Goal: Task Accomplishment & Management: Complete application form

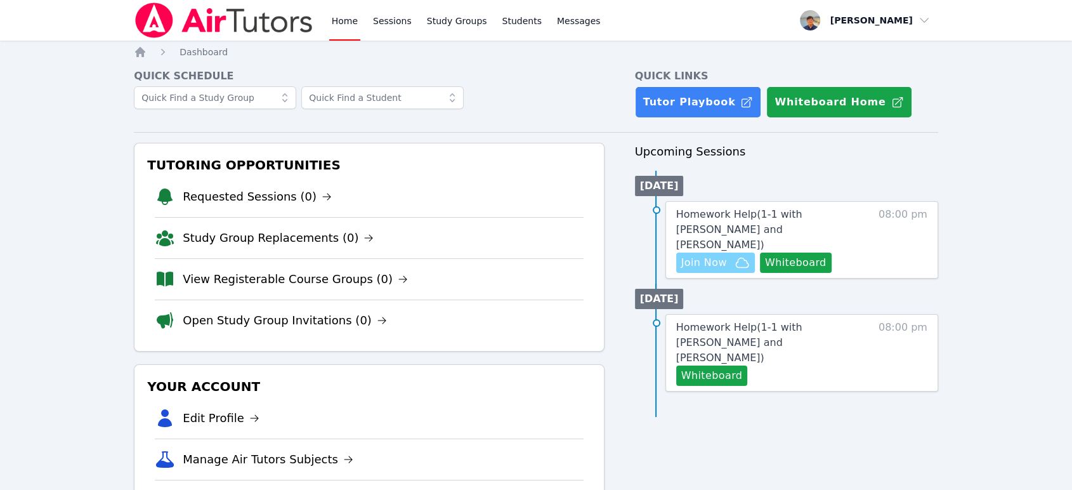
click at [716, 255] on span "Join Now" at bounding box center [704, 262] width 46 height 15
drag, startPoint x: 700, startPoint y: 384, endPoint x: 644, endPoint y: 270, distance: 126.5
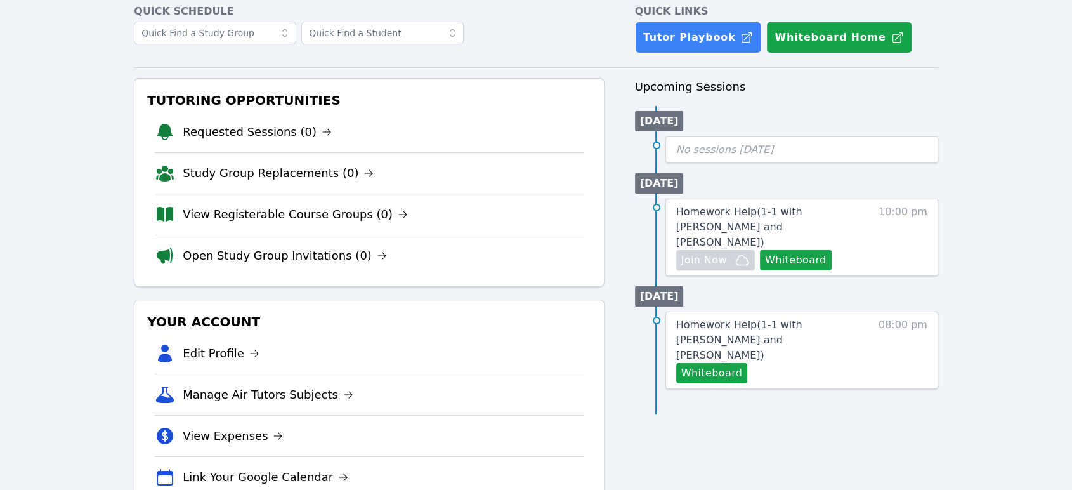
scroll to position [70, 0]
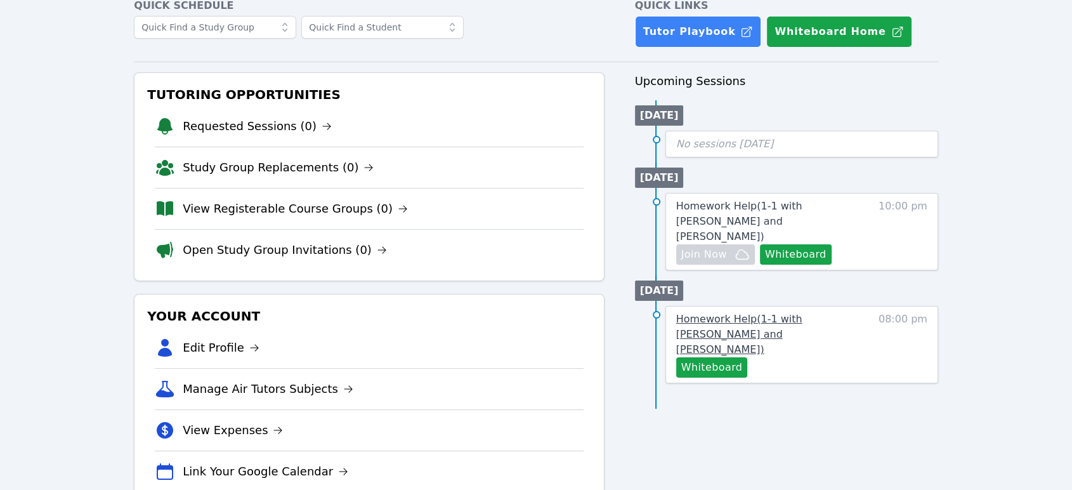
click at [732, 313] on span "Homework Help ( 1-1 with [PERSON_NAME] and [PERSON_NAME] )" at bounding box center [739, 334] width 126 height 43
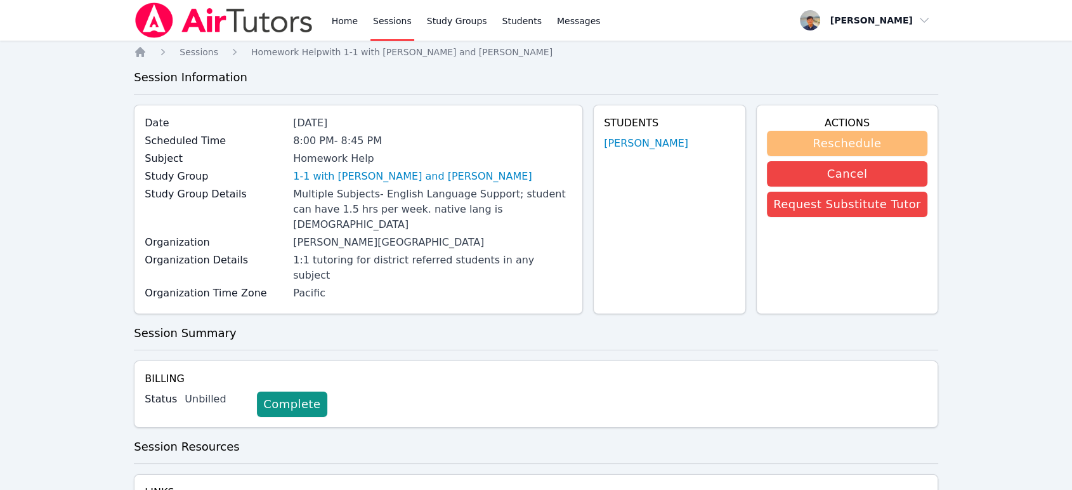
click at [796, 139] on button "Reschedule" at bounding box center [847, 143] width 160 height 25
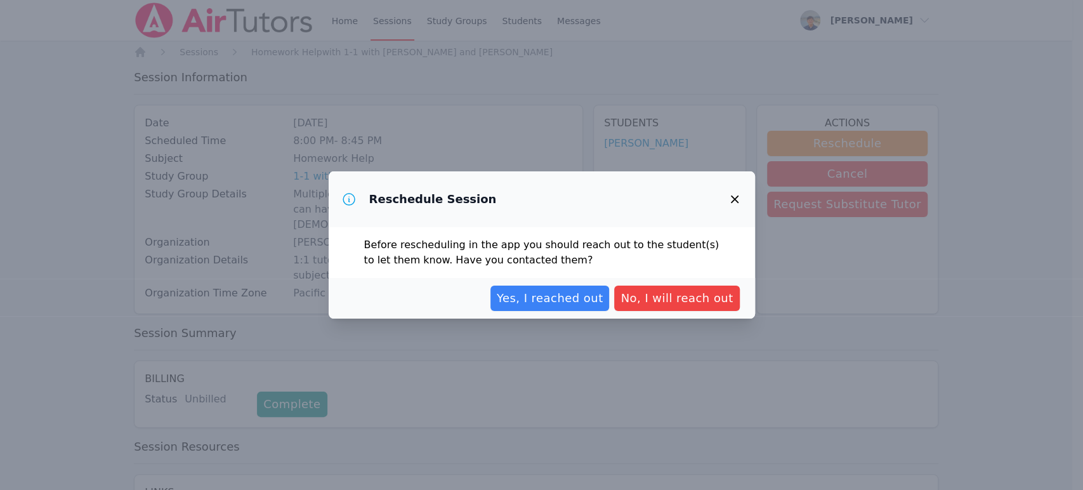
drag, startPoint x: 595, startPoint y: 289, endPoint x: 721, endPoint y: 206, distance: 150.6
click at [717, 207] on div "Reschedule Session Before rescheduling in the app you should reach out to the s…" at bounding box center [542, 244] width 426 height 147
click at [729, 200] on icon "button" at bounding box center [734, 199] width 15 height 15
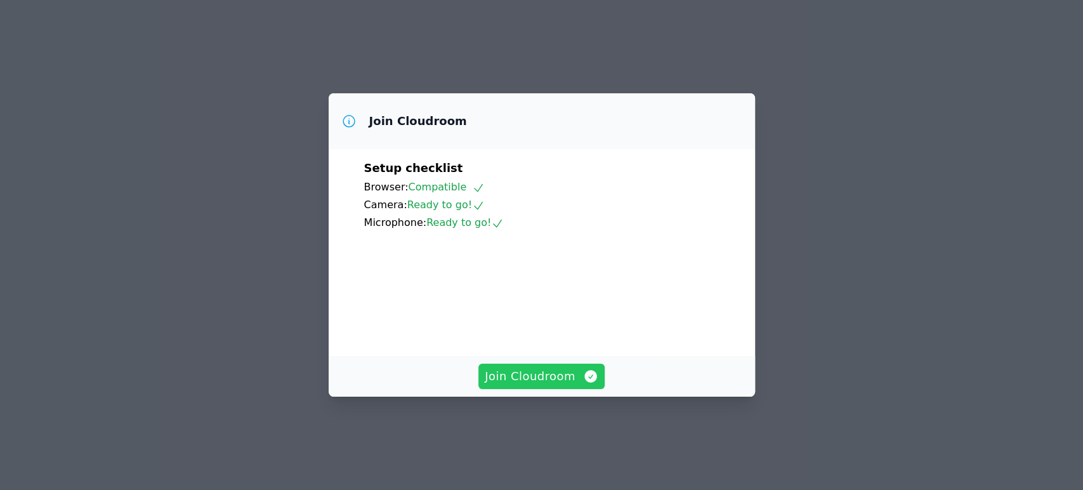
click at [571, 385] on span "Join Cloudroom" at bounding box center [542, 376] width 114 height 18
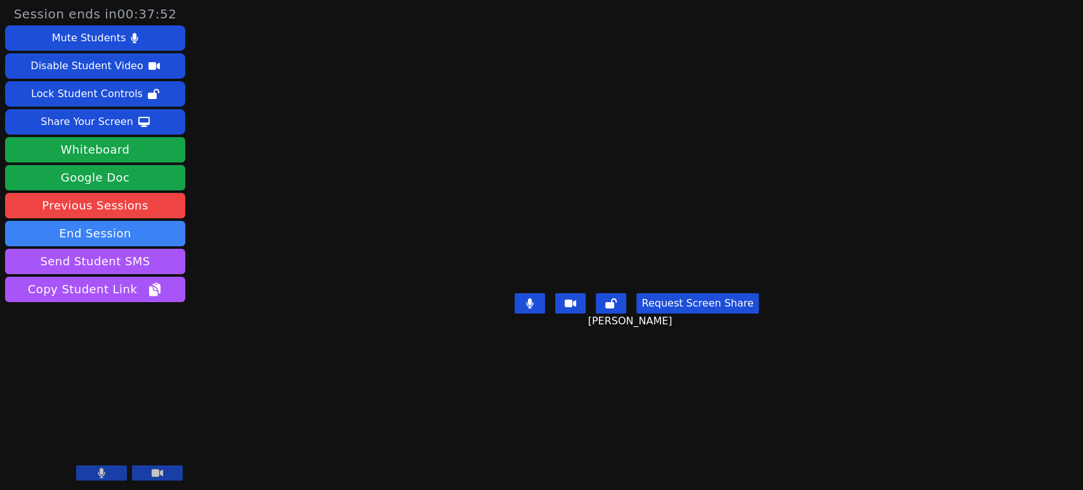
click at [625, 256] on video at bounding box center [636, 219] width 190 height 137
drag, startPoint x: 116, startPoint y: 13, endPoint x: 152, endPoint y: 15, distance: 35.6
click at [152, 15] on span "Session ends in 00:27:53" at bounding box center [95, 14] width 163 height 18
click at [152, 16] on time "00:27:53" at bounding box center [147, 13] width 60 height 15
click at [164, 9] on time "00:27:52" at bounding box center [147, 13] width 60 height 15
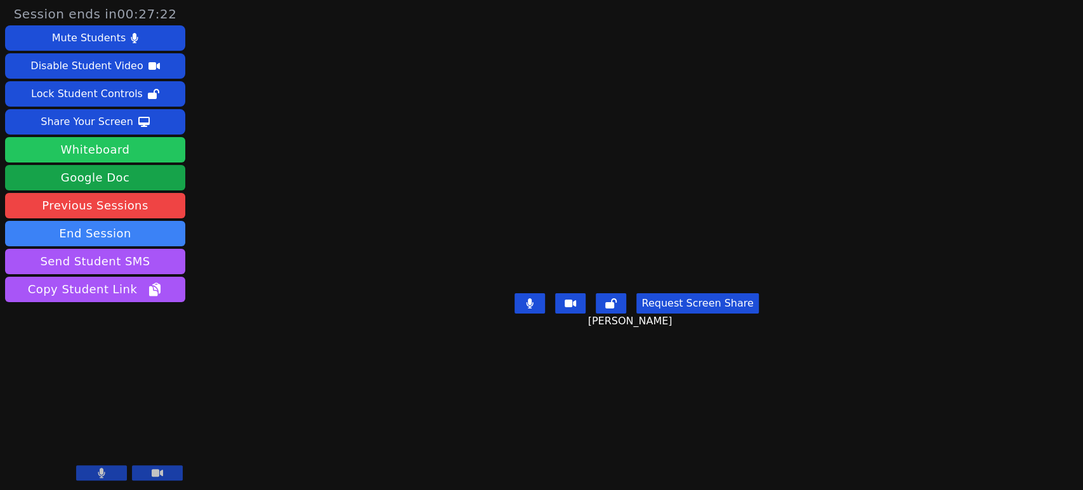
click at [138, 153] on button "Whiteboard" at bounding box center [95, 149] width 180 height 25
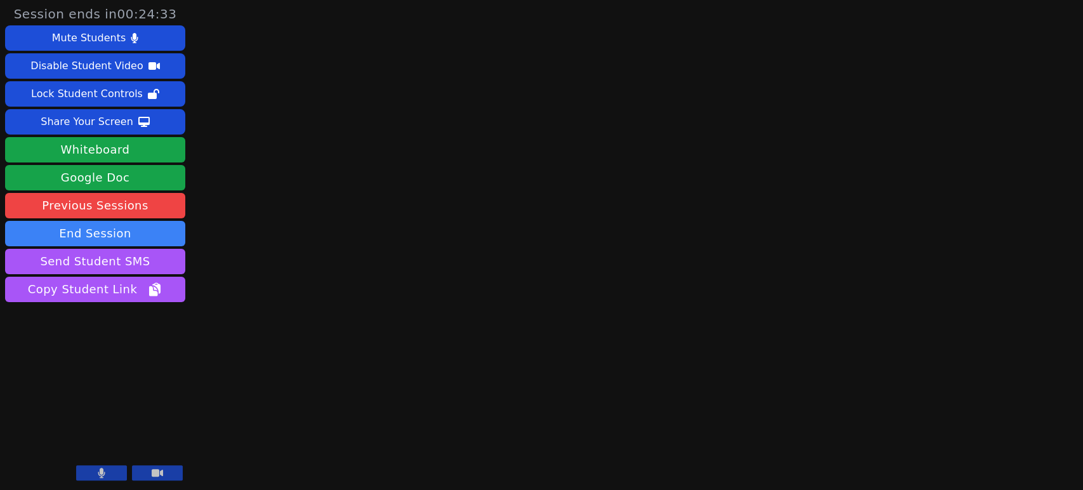
click at [152, 471] on icon at bounding box center [157, 473] width 11 height 8
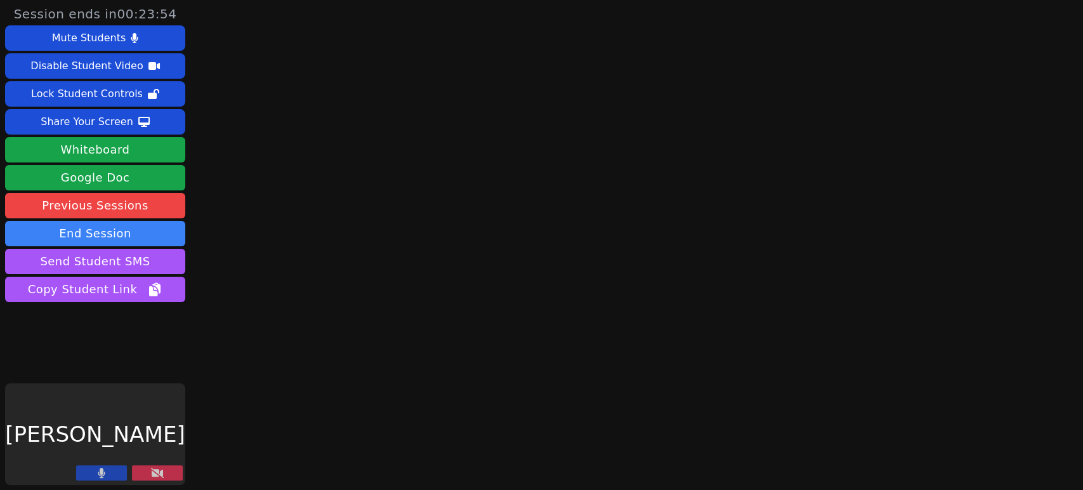
click at [102, 469] on icon at bounding box center [102, 473] width 8 height 10
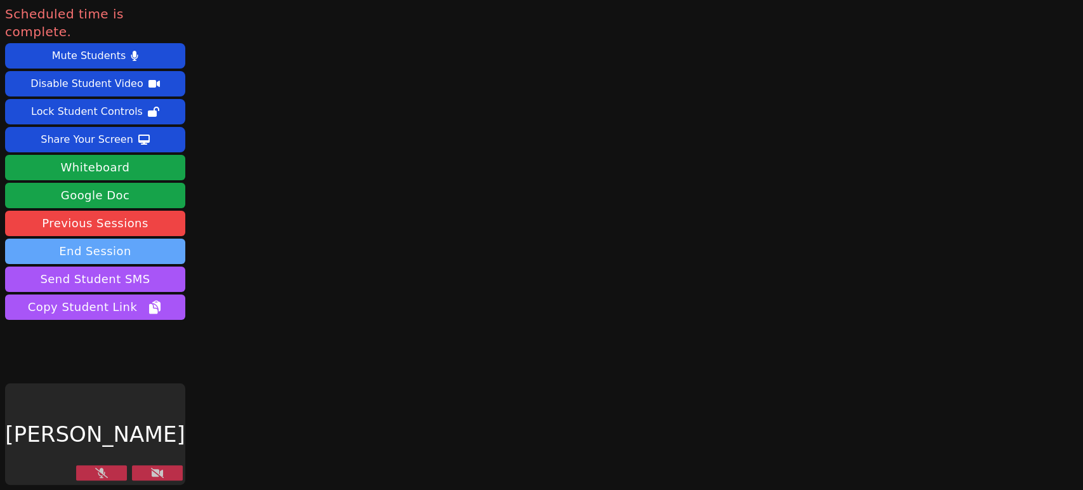
click at [127, 239] on button "End Session" at bounding box center [95, 251] width 180 height 25
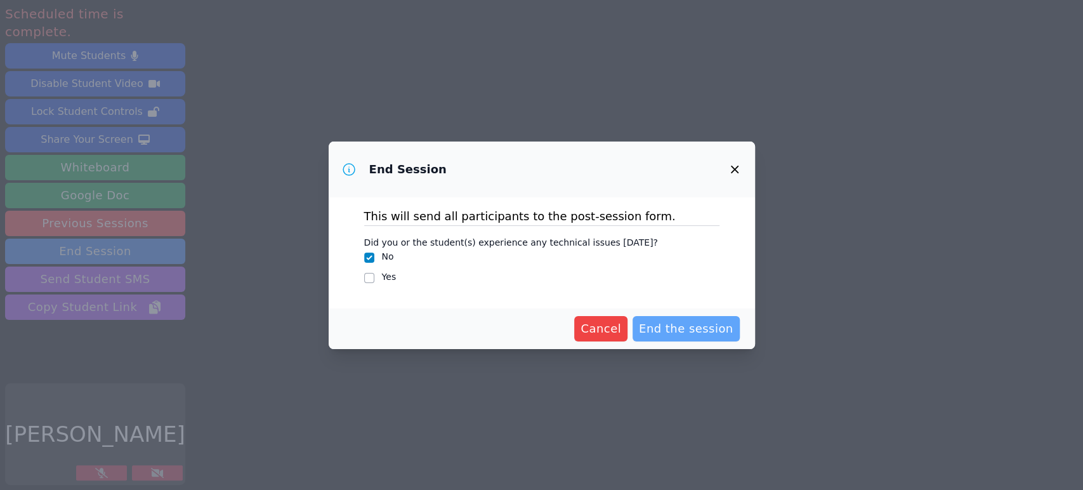
click at [695, 327] on span "End the session" at bounding box center [686, 329] width 95 height 18
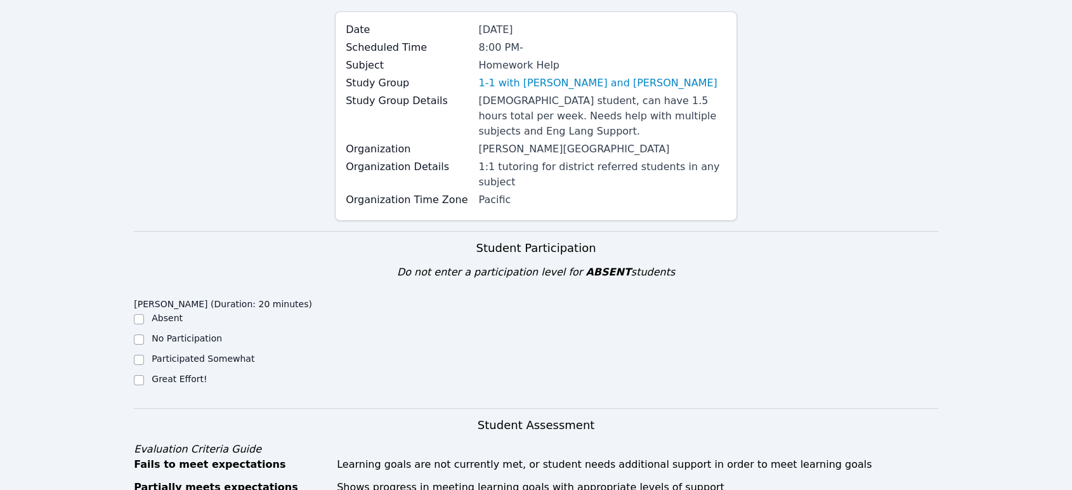
scroll to position [352, 0]
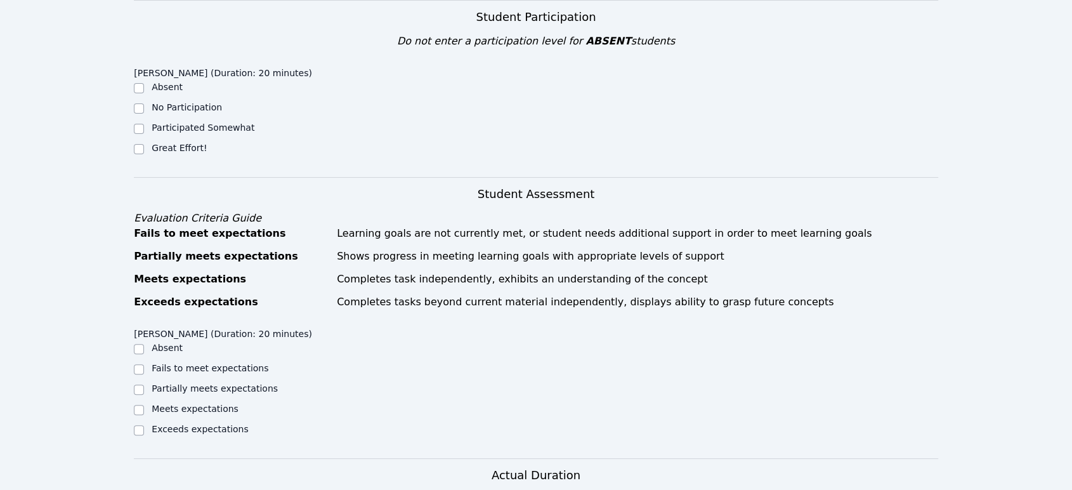
click at [166, 143] on label "Great Effort!" at bounding box center [179, 148] width 55 height 10
click at [144, 144] on input "Great Effort!" at bounding box center [139, 149] width 10 height 10
checkbox input "true"
click at [275, 141] on div "Great Effort!" at bounding box center [234, 148] width 201 height 15
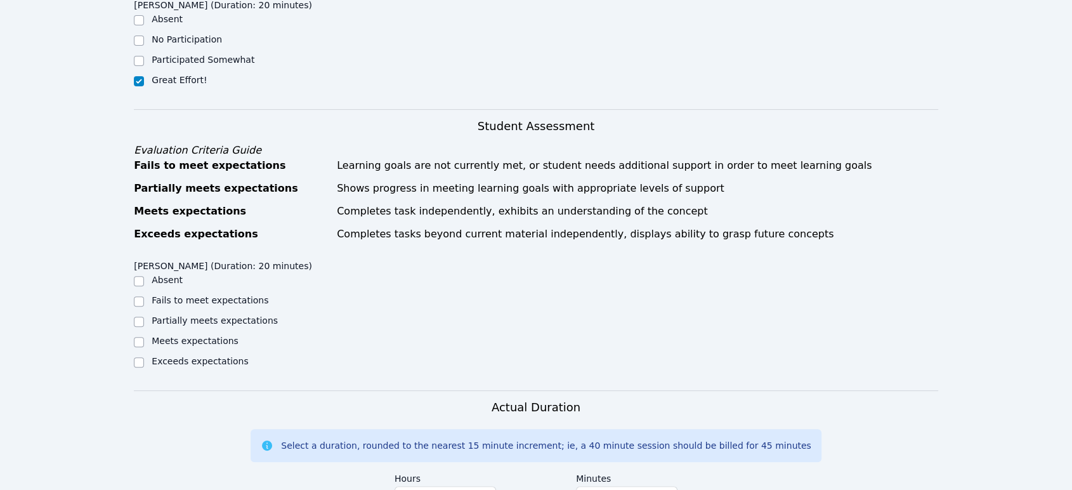
scroll to position [422, 0]
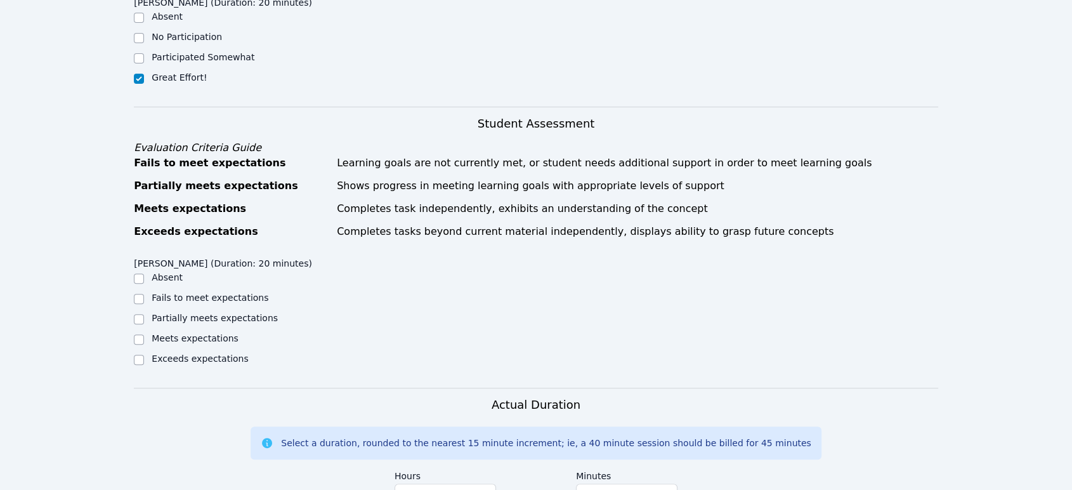
click at [198, 353] on label "Exceeds expectations" at bounding box center [200, 358] width 96 height 10
click at [144, 355] on input "Exceeds expectations" at bounding box center [139, 360] width 10 height 10
checkbox input "true"
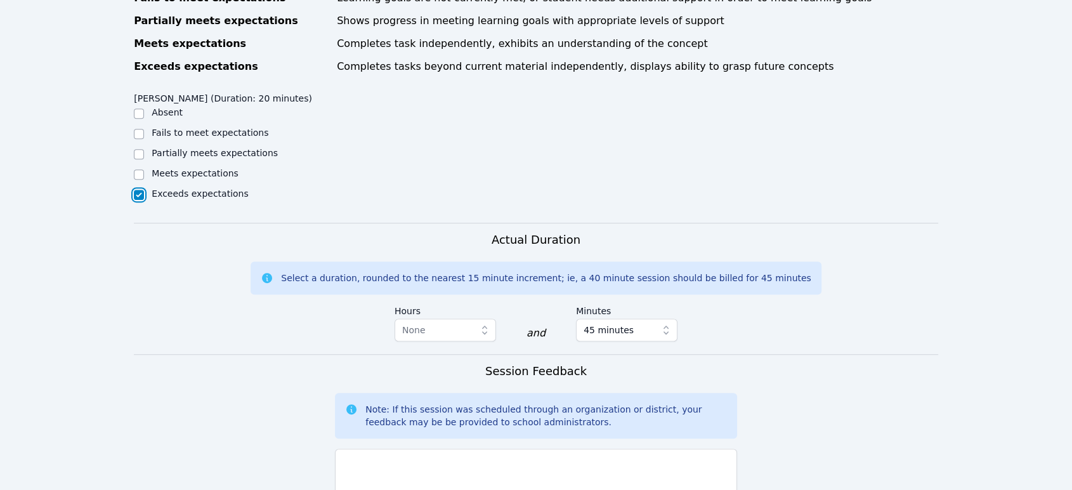
scroll to position [705, 0]
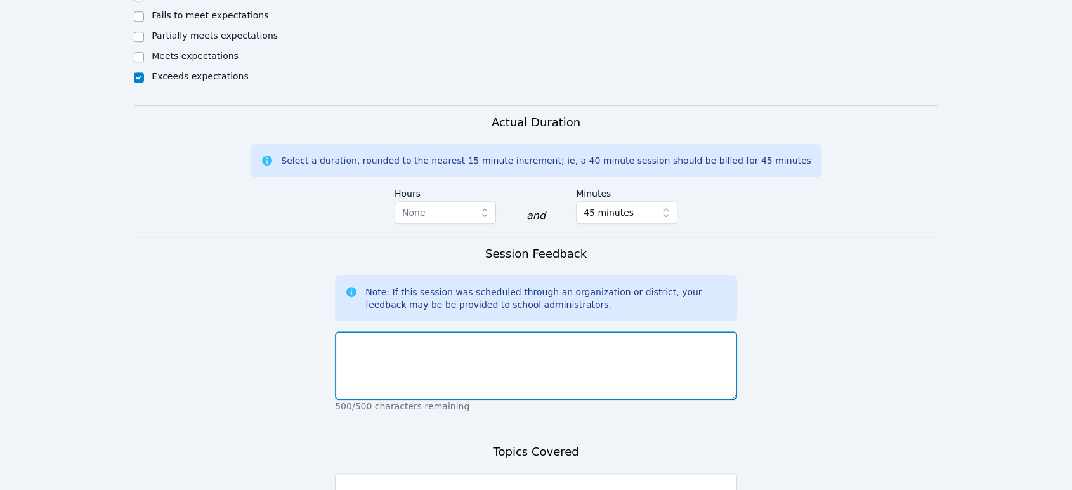
click at [417, 342] on textarea at bounding box center [536, 365] width 402 height 69
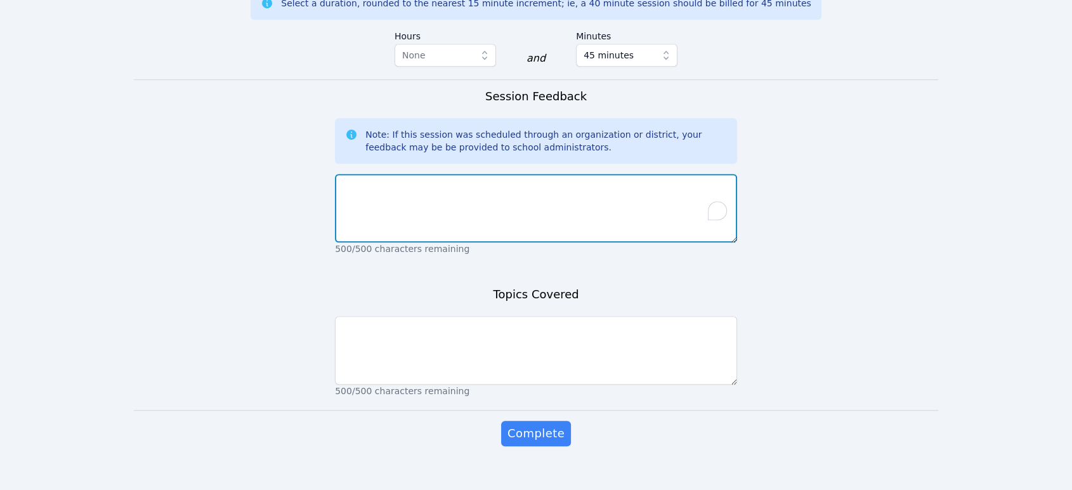
scroll to position [863, 0]
type textarea "I"
click at [426, 175] on textarea "It was the first time meeting Alice." at bounding box center [536, 207] width 402 height 69
click at [438, 173] on textarea "It was the first time meeting Alice." at bounding box center [536, 207] width 402 height 69
click at [556, 173] on textarea "It was the first time I met Alice." at bounding box center [536, 207] width 402 height 69
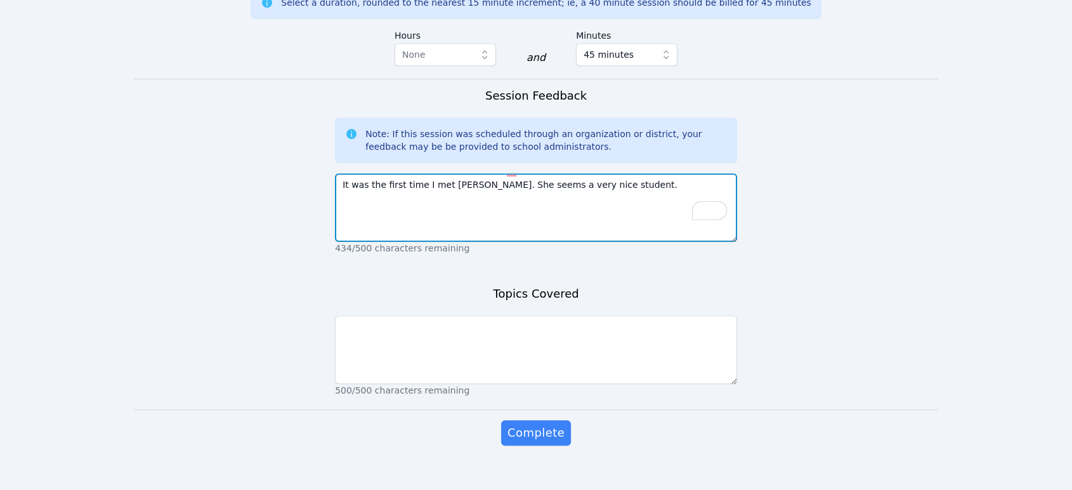
click at [513, 173] on textarea "It was the first time I met Alice. She seems a very nice student." at bounding box center [536, 207] width 402 height 69
click at [624, 173] on textarea "It was the first time I met Alice. She seems like a very nice student." at bounding box center [536, 207] width 402 height 69
click at [654, 173] on textarea "It was the first time I met Alice. She seems like a very nice student. I am ver…" at bounding box center [536, 207] width 402 height 69
click at [697, 173] on textarea "It was the first time I met Alice. She seems like a very nice student. I am ver…" at bounding box center [536, 207] width 402 height 69
click at [534, 192] on textarea "It was the first time I met Alice. She seems like a very nice student. I am ver…" at bounding box center [536, 207] width 402 height 69
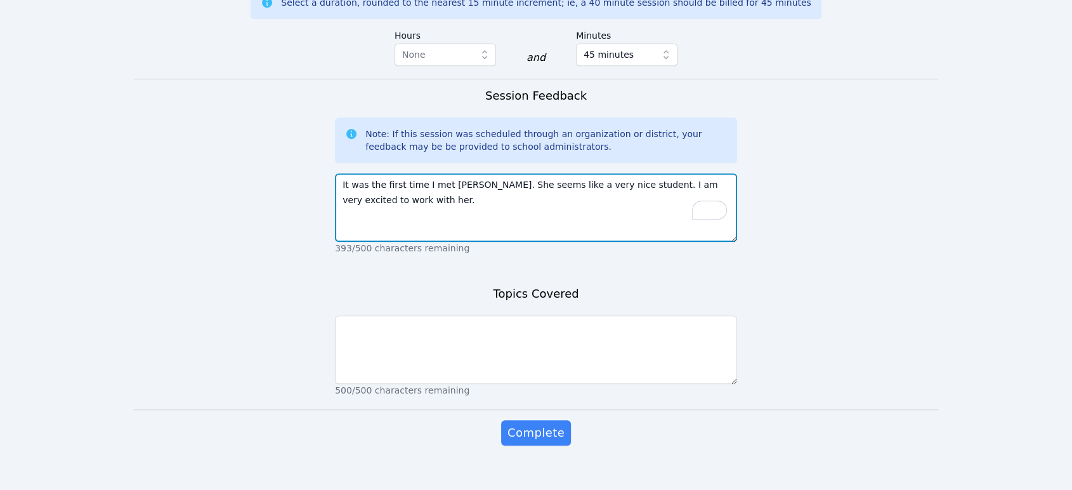
click at [573, 206] on textarea "It was the first time I met Alice. She seems like a very nice student. I am ver…" at bounding box center [536, 207] width 402 height 69
click at [542, 186] on textarea "It was the first time I met Alice. She seems like a very nice student. I am ver…" at bounding box center [536, 207] width 402 height 69
click at [466, 200] on textarea "It was the first time I met Alice. She seems like a very nice student. I am ver…" at bounding box center [536, 207] width 402 height 69
click at [719, 183] on textarea "It was the first time I met Alice. She seems like a very nice student. I am ver…" at bounding box center [536, 207] width 402 height 69
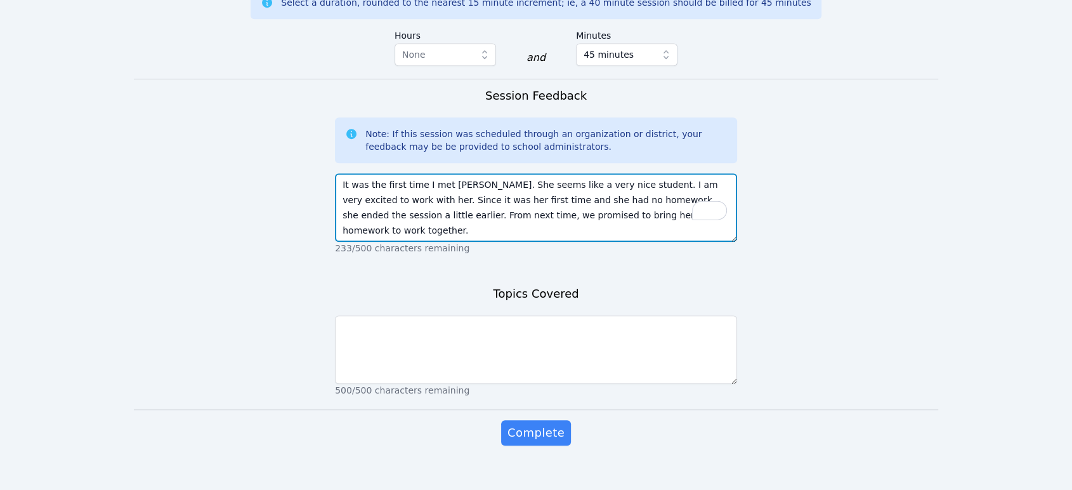
type textarea "It was the first time I met Alice. She seems like a very nice student. I am ver…"
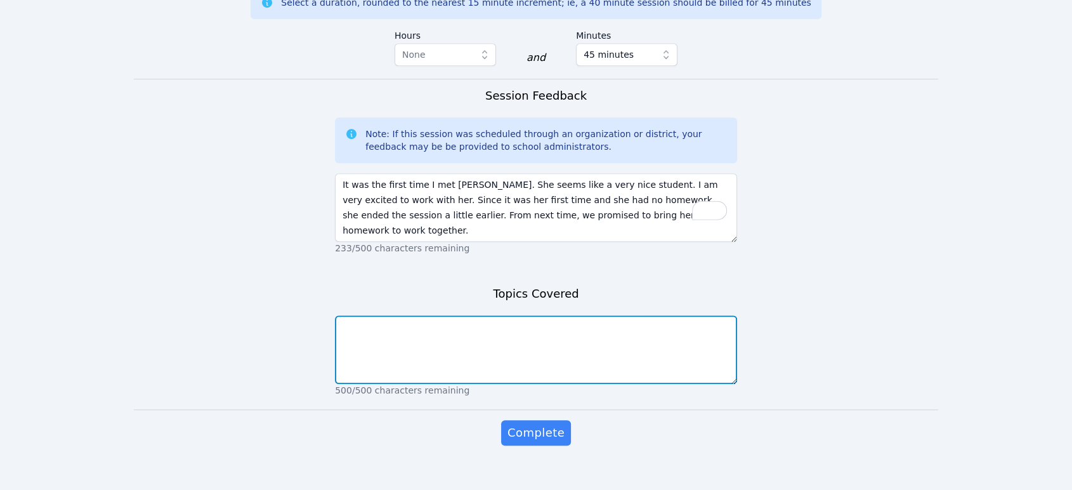
click at [609, 336] on textarea at bounding box center [536, 349] width 402 height 69
type textarea "Introduction"
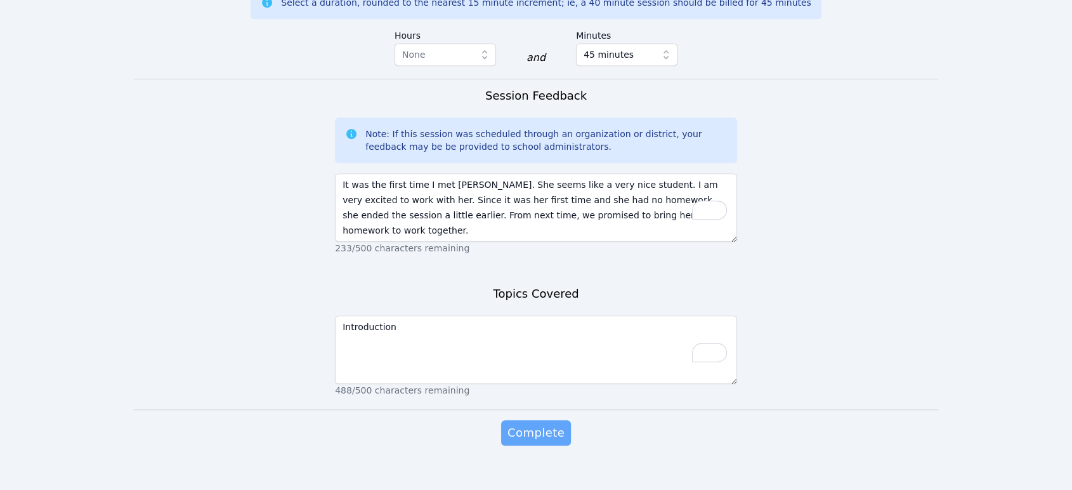
click at [558, 424] on span "Complete" at bounding box center [535, 433] width 57 height 18
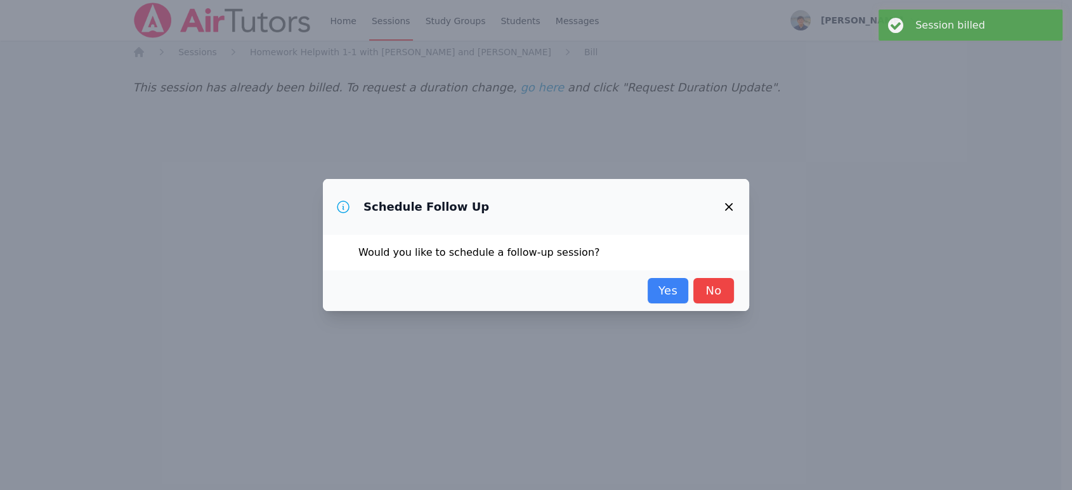
scroll to position [0, 0]
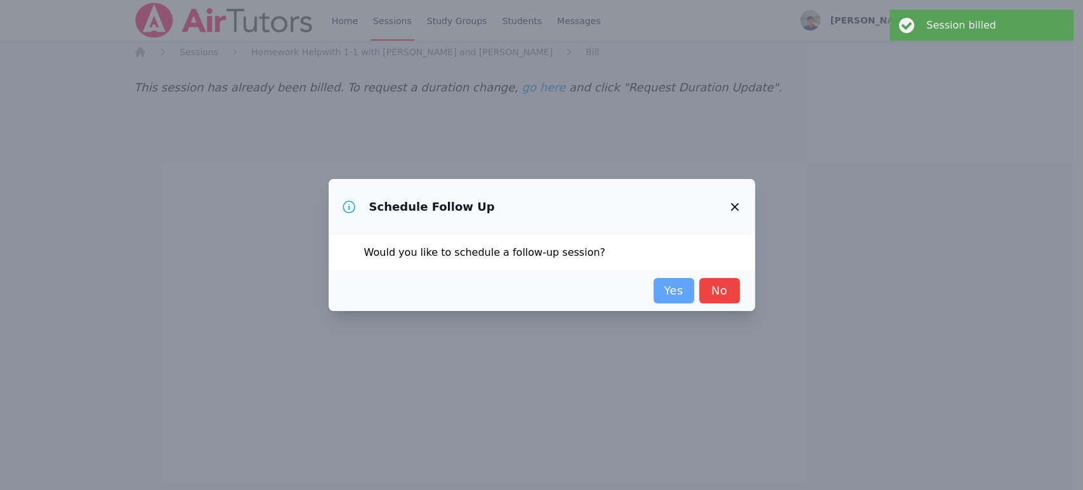
click at [684, 294] on link "Yes" at bounding box center [673, 290] width 41 height 25
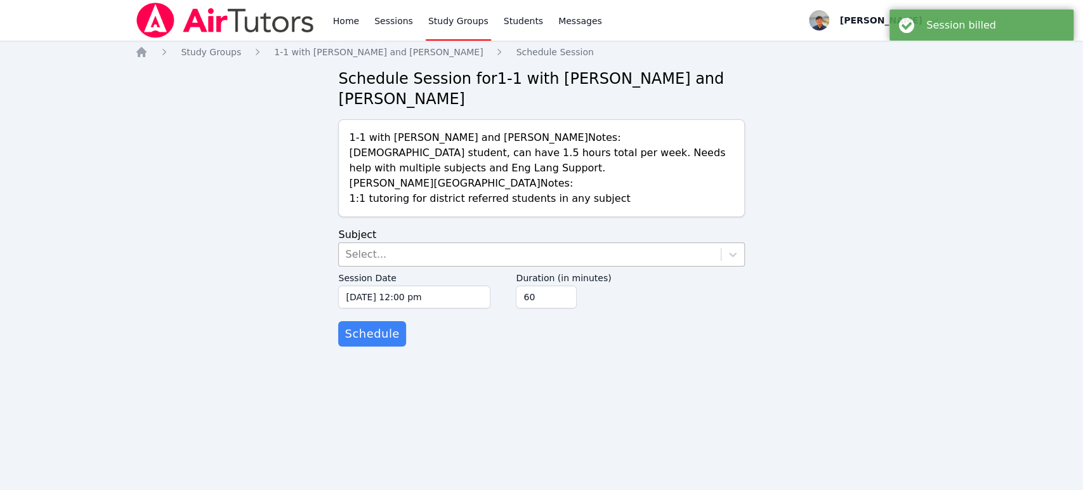
click at [440, 253] on div "Select..." at bounding box center [529, 254] width 381 height 23
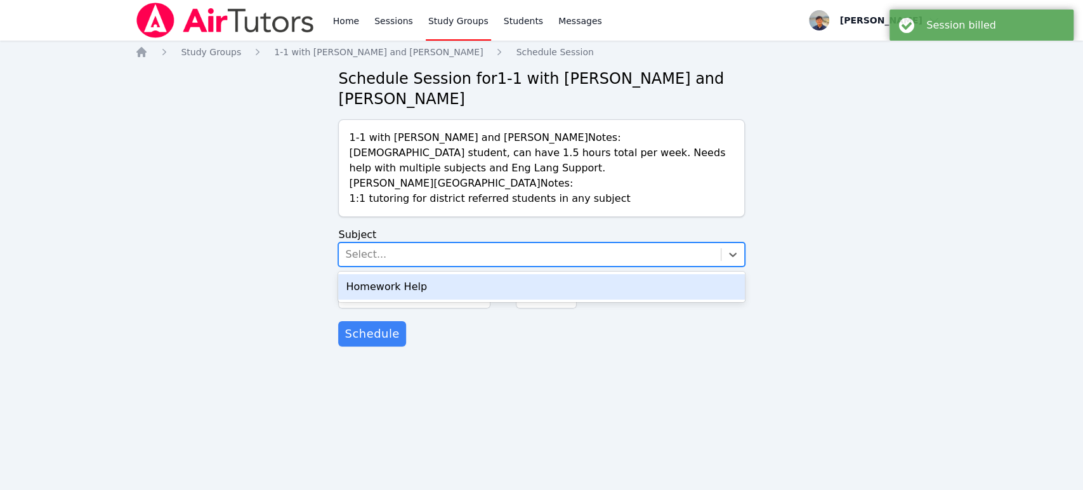
click at [432, 293] on div "Homework Help" at bounding box center [541, 286] width 406 height 25
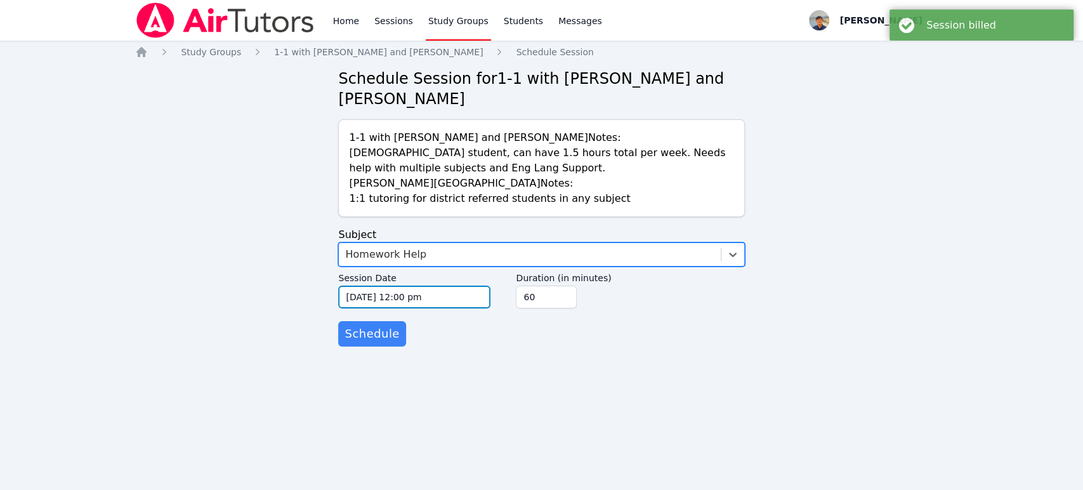
click at [410, 301] on input "10/07/2025 12:00 pm" at bounding box center [414, 296] width 152 height 23
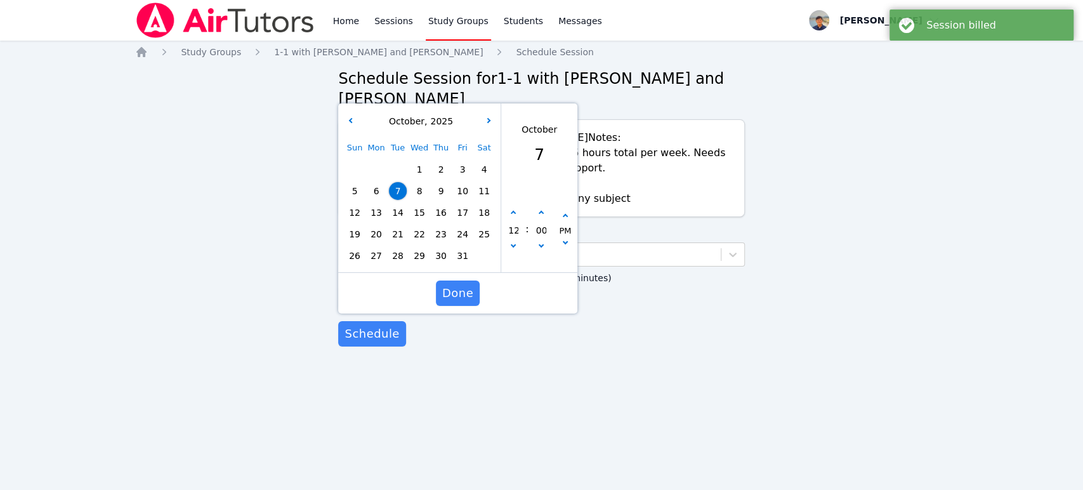
click at [438, 193] on span "9" at bounding box center [441, 191] width 18 height 18
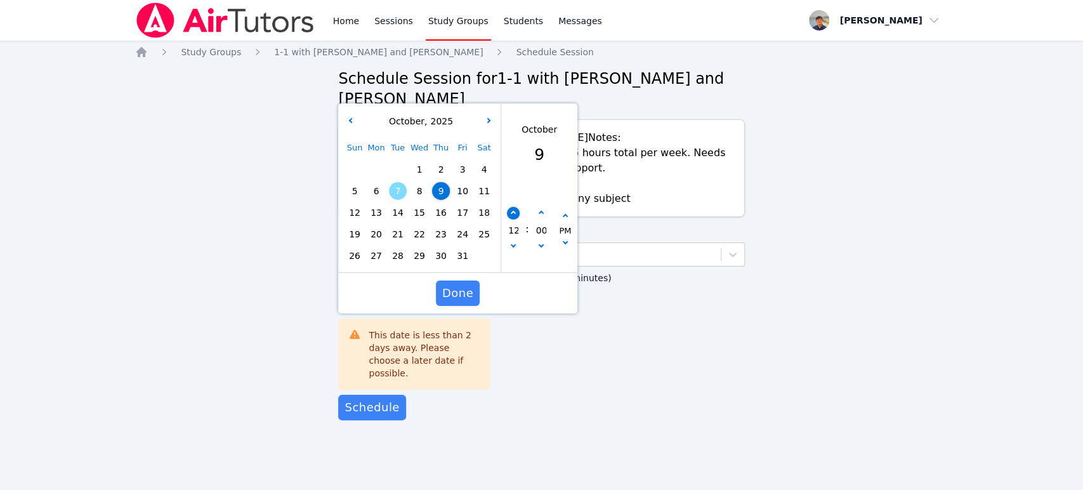
click at [516, 216] on button "button" at bounding box center [513, 213] width 13 height 13
type input "10/09/2025 01:00 pm"
type input "01"
click at [516, 216] on button "button" at bounding box center [513, 213] width 13 height 13
type input "10/09/2025 02:00 pm"
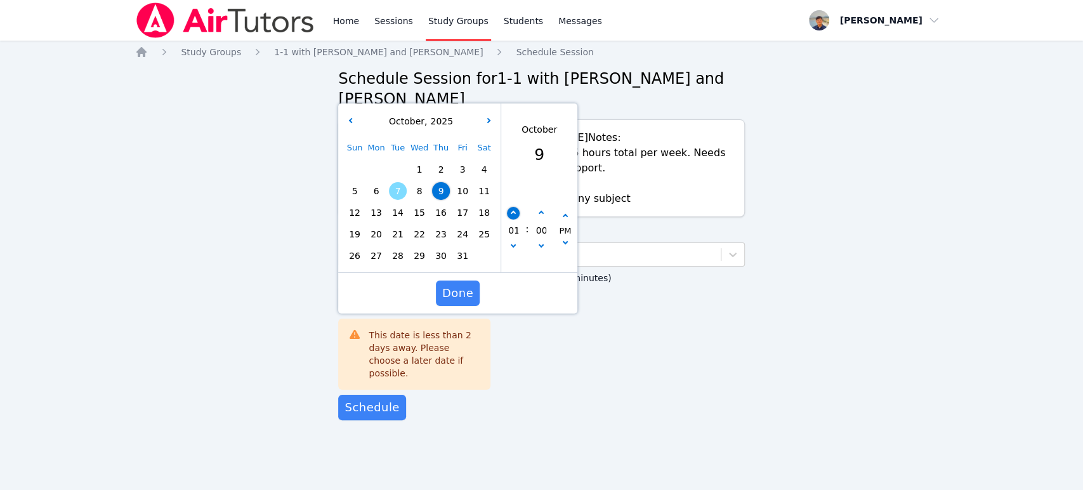
type input "02"
click at [516, 216] on button "button" at bounding box center [513, 213] width 13 height 13
type input "10/09/2025 03:00 pm"
type input "03"
click at [517, 216] on button "button" at bounding box center [513, 213] width 13 height 13
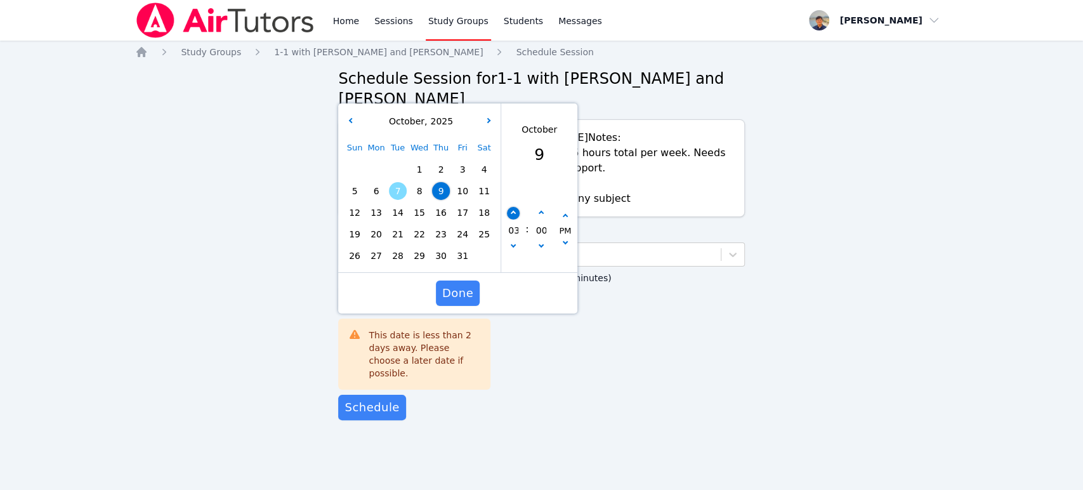
type input "10/09/2025 04:00 pm"
type input "04"
click at [518, 215] on button "button" at bounding box center [513, 213] width 13 height 13
type input "10/09/2025 05:00 pm"
type input "05"
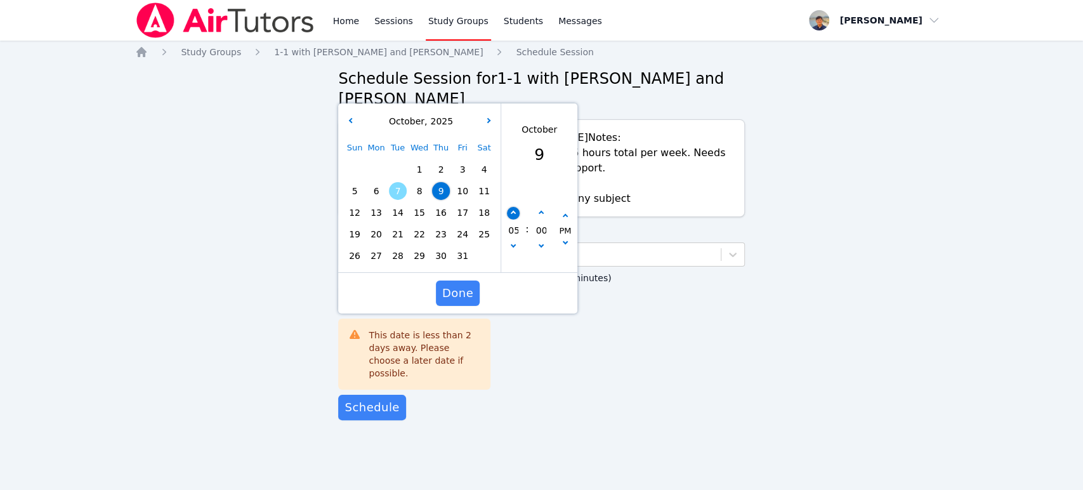
click at [519, 212] on button "button" at bounding box center [513, 213] width 13 height 13
type input "10/09/2025 06:00 pm"
type input "06"
click at [519, 212] on button "button" at bounding box center [513, 213] width 13 height 13
type input "10/09/2025 07:00 pm"
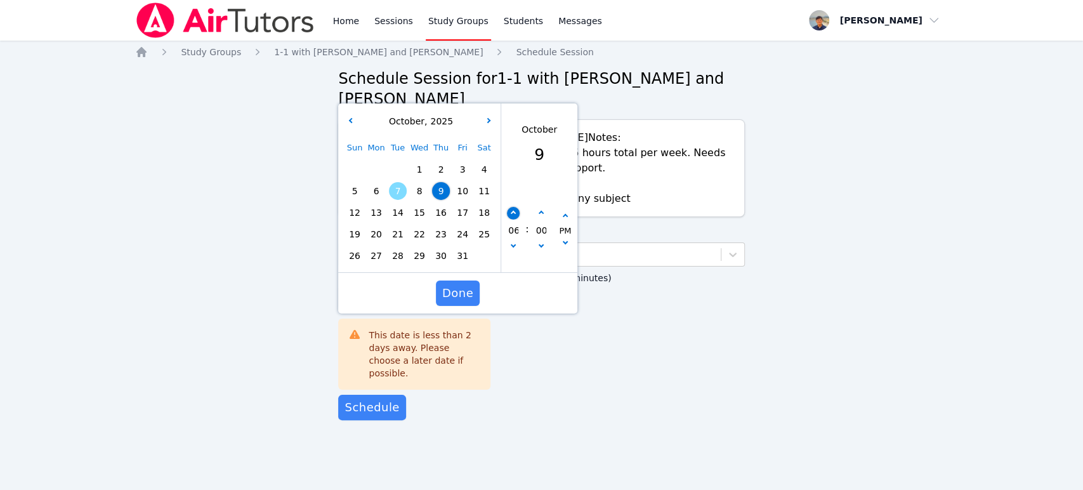
type input "07"
click at [519, 212] on button "button" at bounding box center [513, 213] width 13 height 13
type input "10/09/2025 08:00 pm"
type input "08"
click at [519, 212] on button "button" at bounding box center [513, 213] width 13 height 13
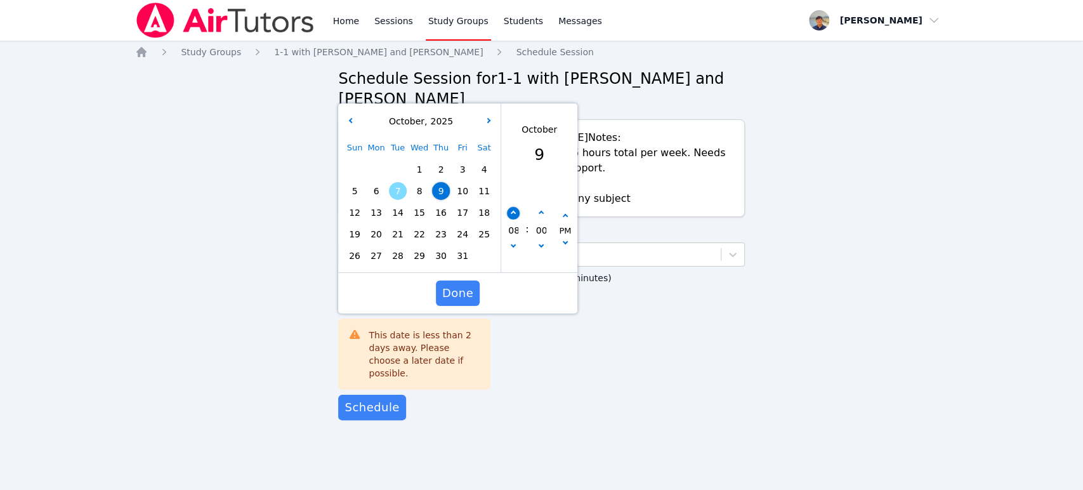
type input "10/09/2025 09:00 pm"
type input "09"
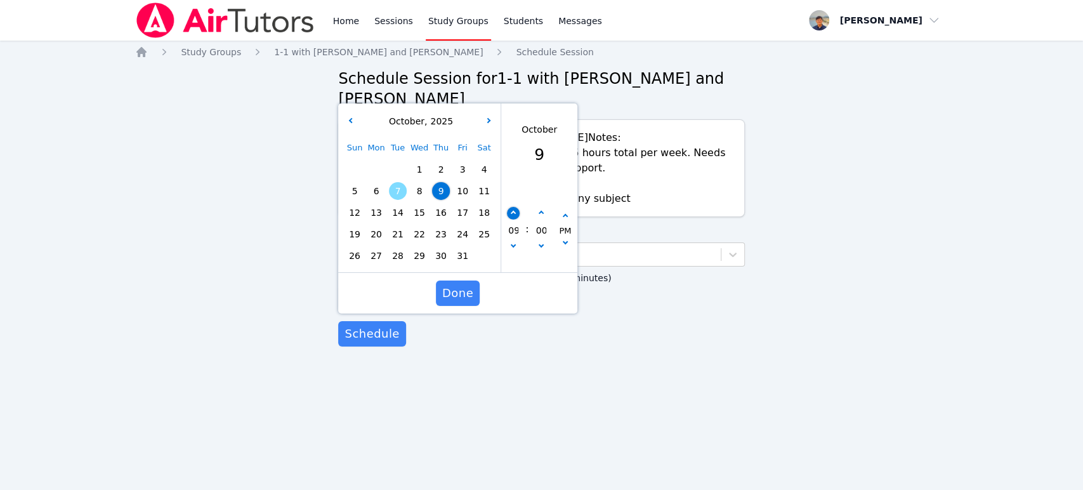
click at [519, 212] on button "button" at bounding box center [513, 213] width 13 height 13
type input "10/09/2025 10:00 pm"
type input "10"
click at [473, 289] on button "Done" at bounding box center [458, 292] width 44 height 25
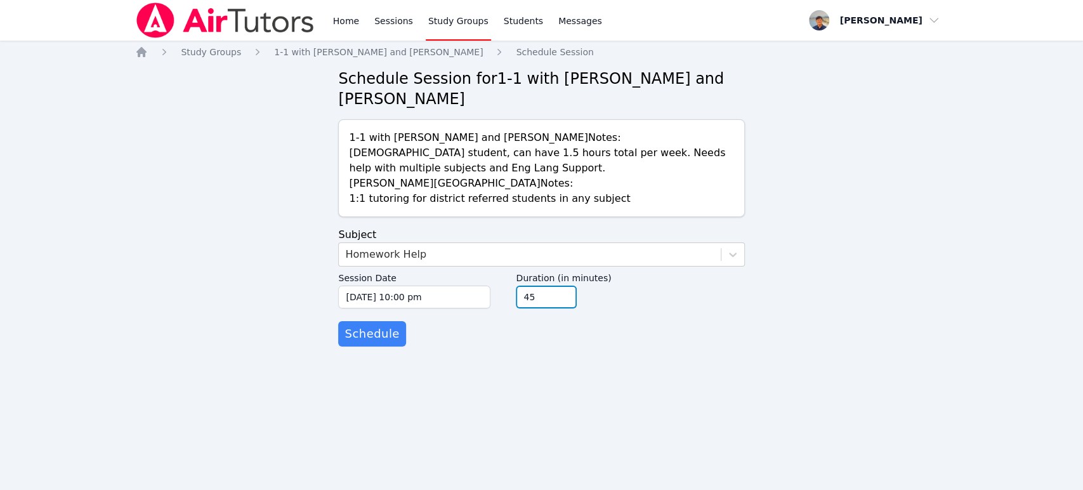
type input "45"
click at [563, 301] on input "45" at bounding box center [546, 296] width 61 height 23
click at [360, 343] on button "Schedule" at bounding box center [371, 333] width 67 height 25
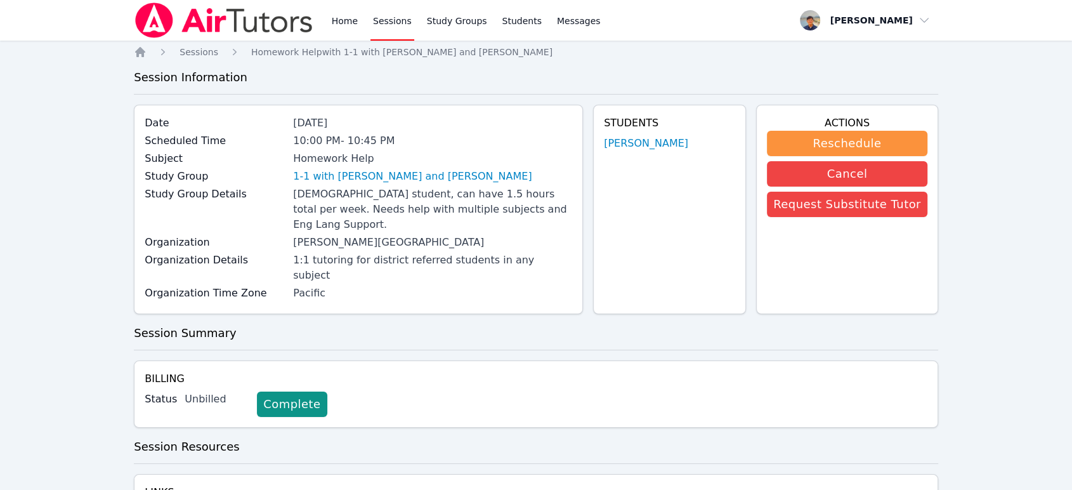
drag, startPoint x: 400, startPoint y: 382, endPoint x: 393, endPoint y: 332, distance: 49.9
